Goal: Transaction & Acquisition: Purchase product/service

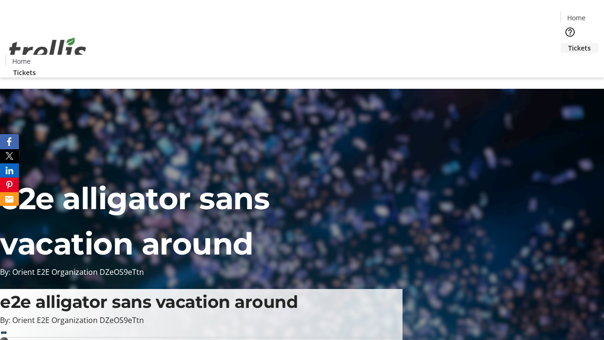
click at [568, 43] on span "Tickets" at bounding box center [579, 48] width 23 height 10
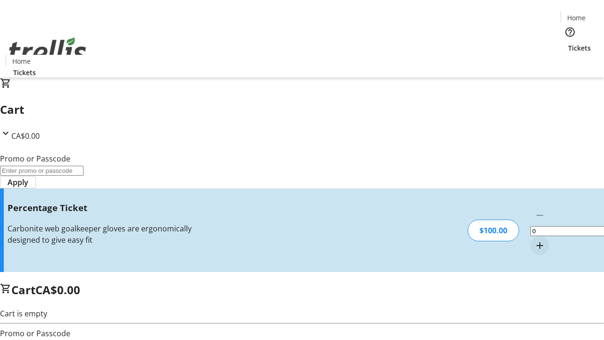
click at [534, 240] on mat-icon "Increment by one" at bounding box center [539, 245] width 11 height 11
type input "1"
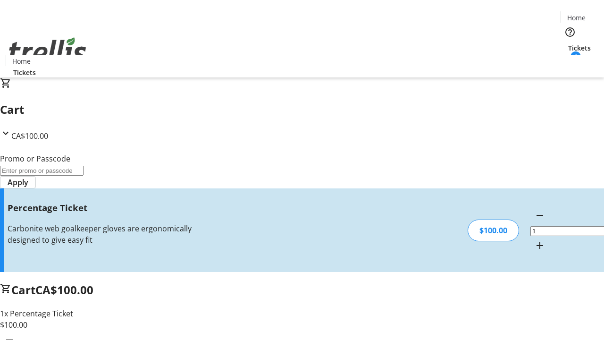
type input "BAR"
